Goal: Task Accomplishment & Management: Manage account settings

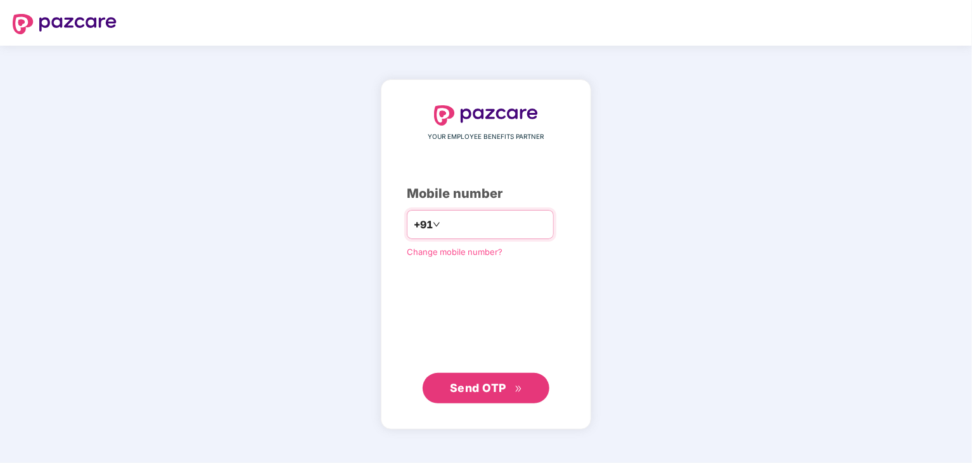
drag, startPoint x: 0, startPoint y: 0, endPoint x: 461, endPoint y: 231, distance: 515.8
click at [461, 231] on input "number" at bounding box center [495, 224] width 104 height 20
type input "**********"
click at [510, 387] on span "Send OTP" at bounding box center [486, 387] width 73 height 18
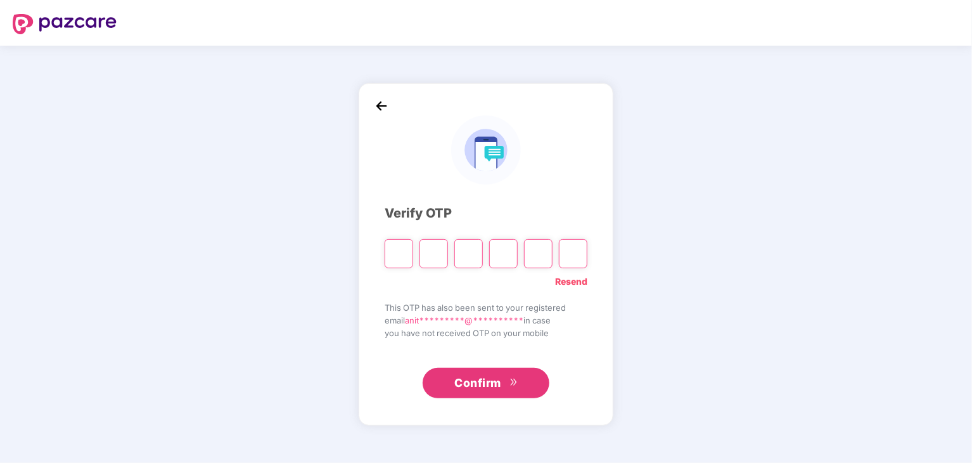
type input "*"
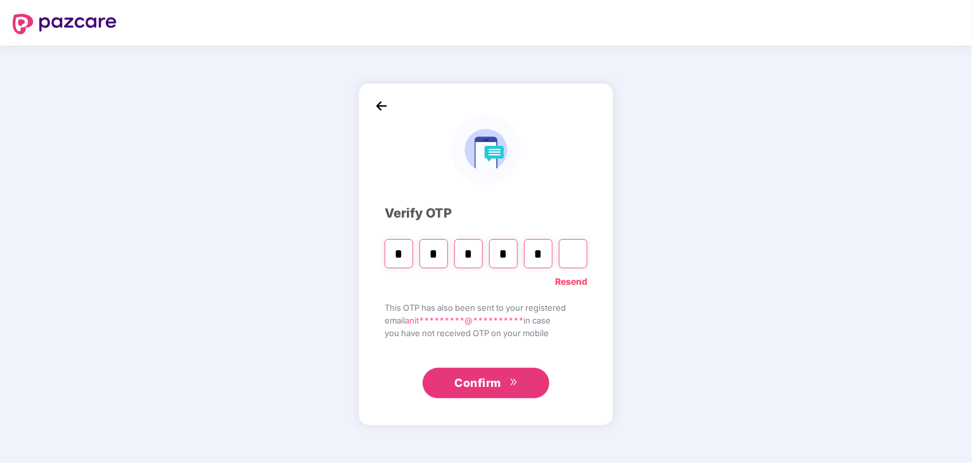
type input "*"
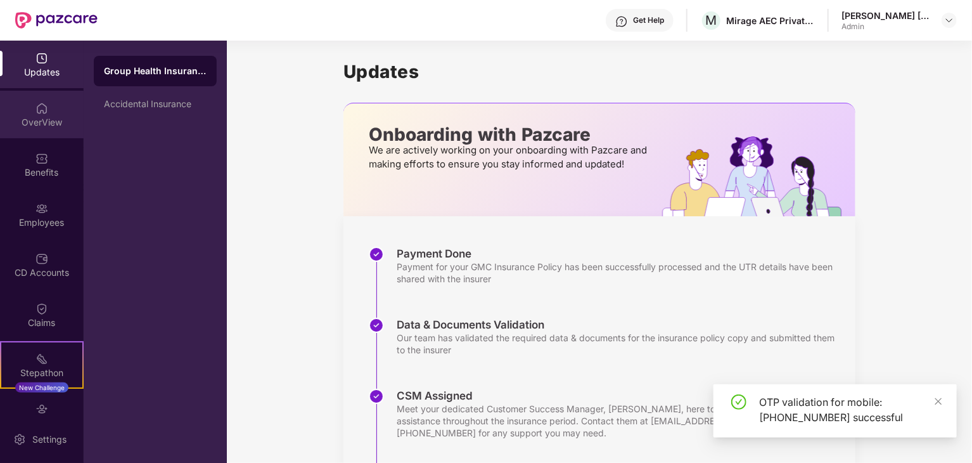
click at [45, 120] on div "OverView" at bounding box center [42, 122] width 84 height 13
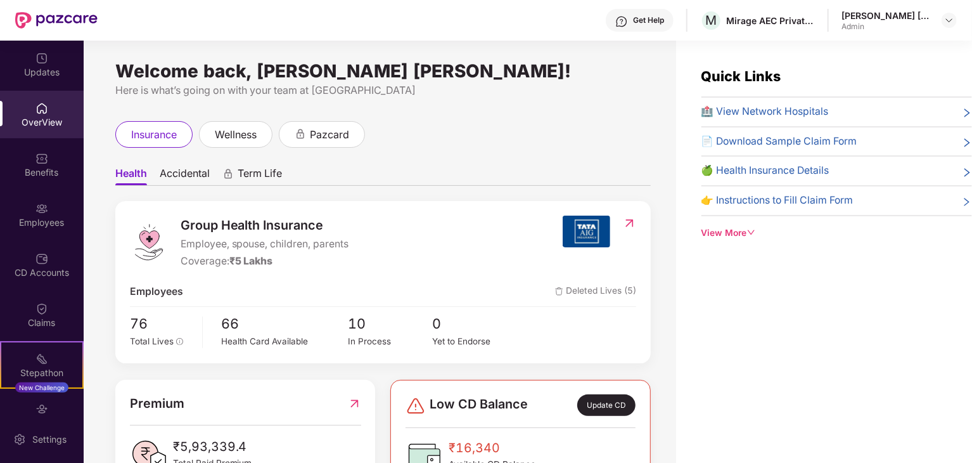
click at [46, 171] on div "Benefits" at bounding box center [42, 172] width 84 height 13
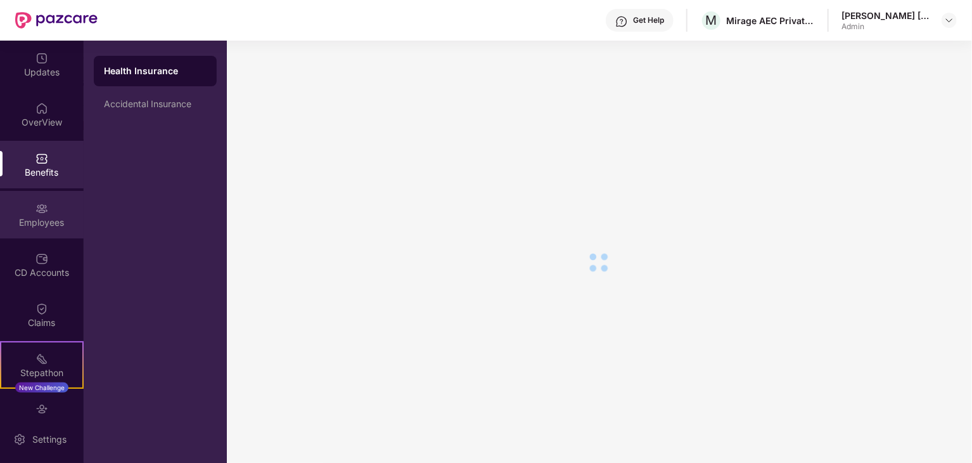
click at [43, 214] on img at bounding box center [41, 208] width 13 height 13
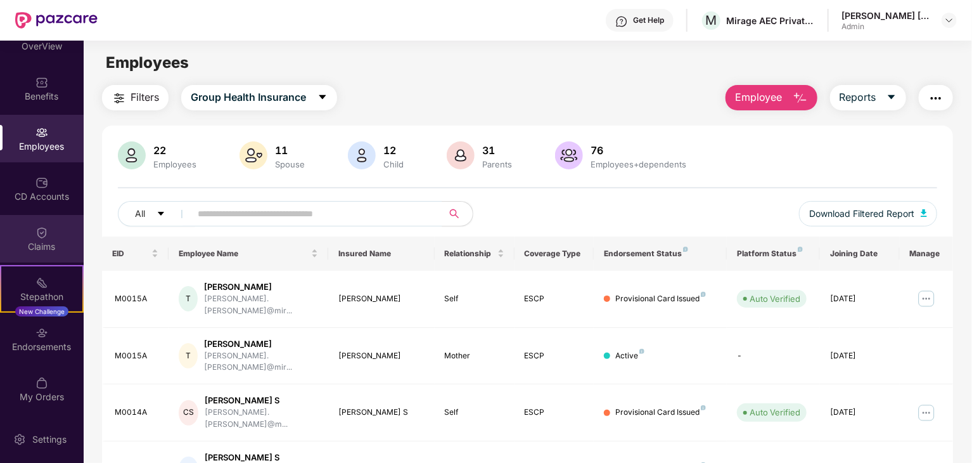
scroll to position [76, 0]
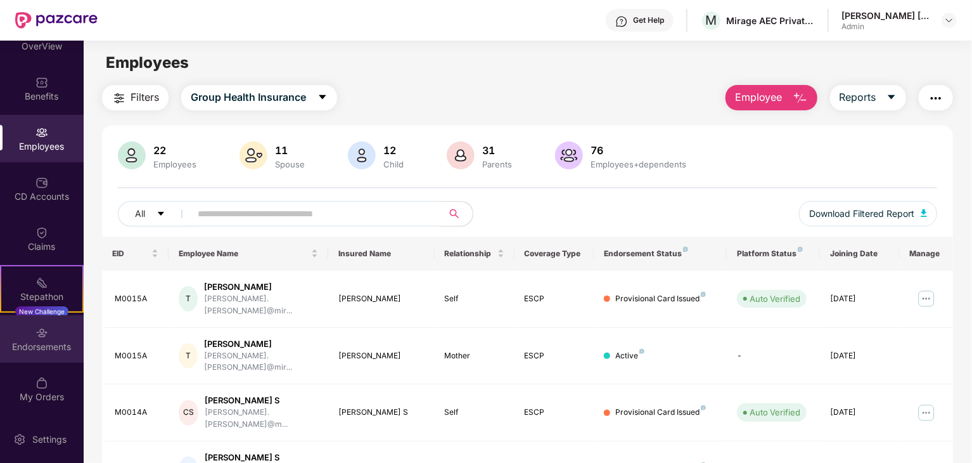
click at [41, 339] on div "Endorsements" at bounding box center [42, 339] width 84 height 48
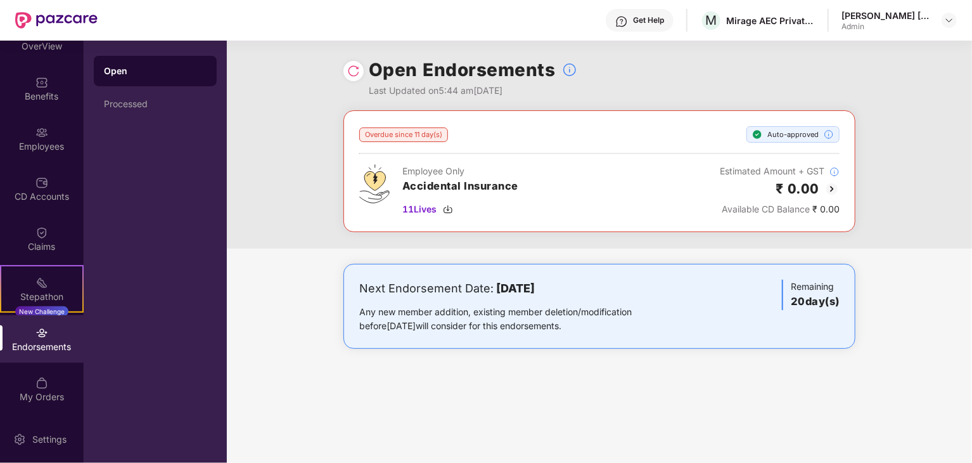
click at [833, 188] on img at bounding box center [832, 188] width 15 height 15
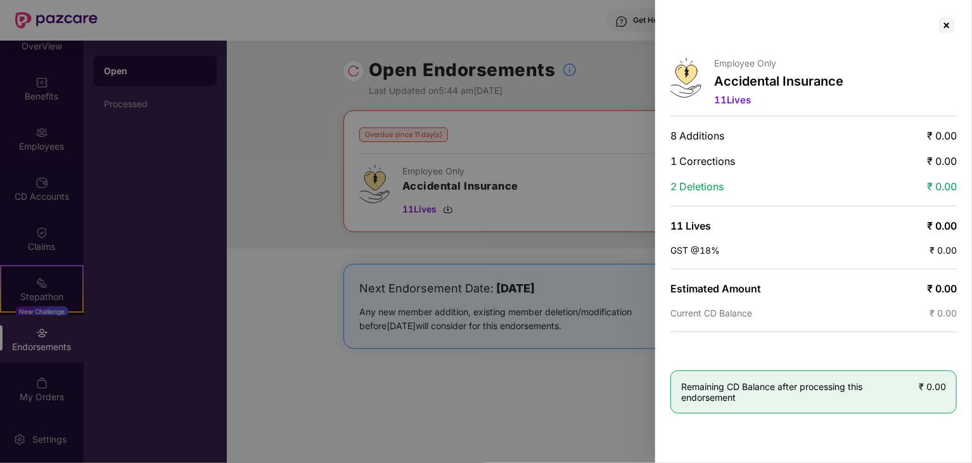
click at [146, 104] on div at bounding box center [486, 231] width 972 height 463
click at [131, 105] on div at bounding box center [486, 231] width 972 height 463
click at [947, 27] on div at bounding box center [947, 25] width 20 height 20
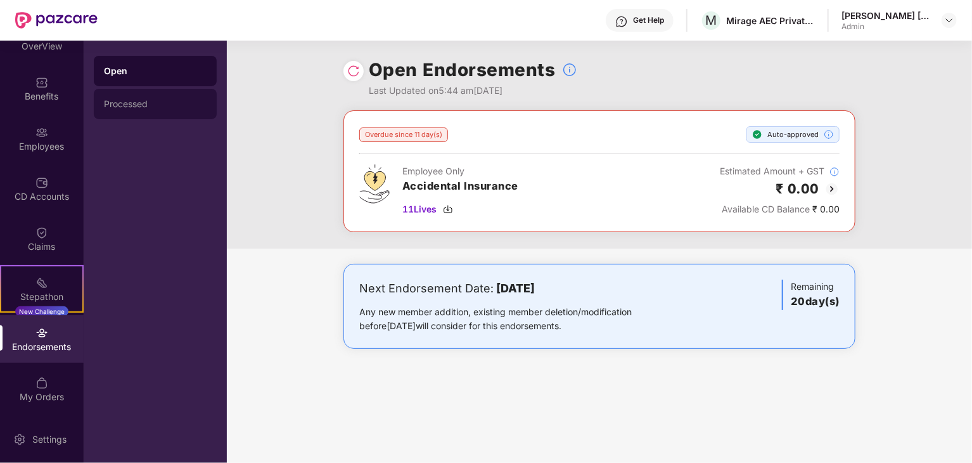
click at [134, 106] on div "Processed" at bounding box center [155, 104] width 103 height 10
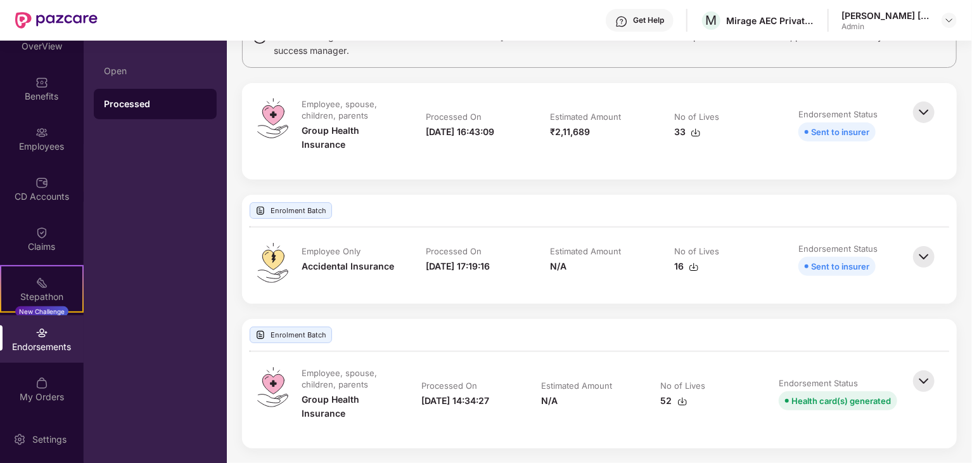
scroll to position [0, 0]
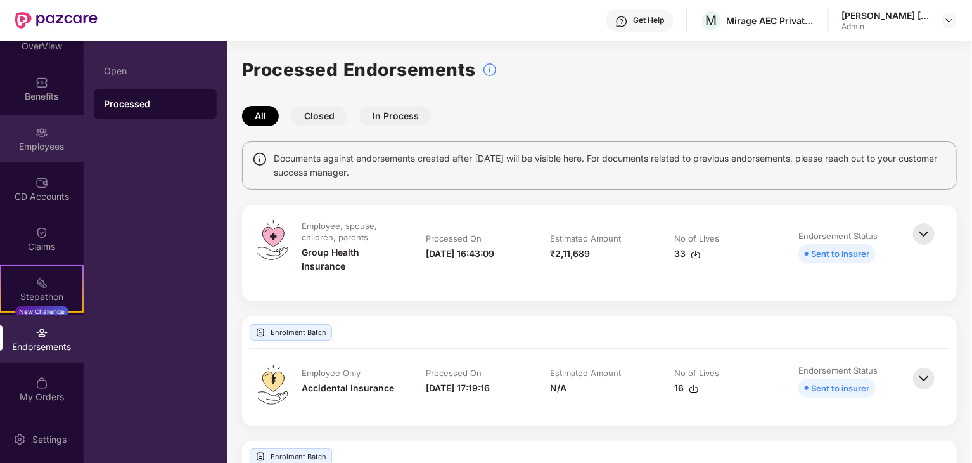
click at [45, 150] on div "Employees" at bounding box center [42, 146] width 84 height 13
